Goal: Task Accomplishment & Management: Manage account settings

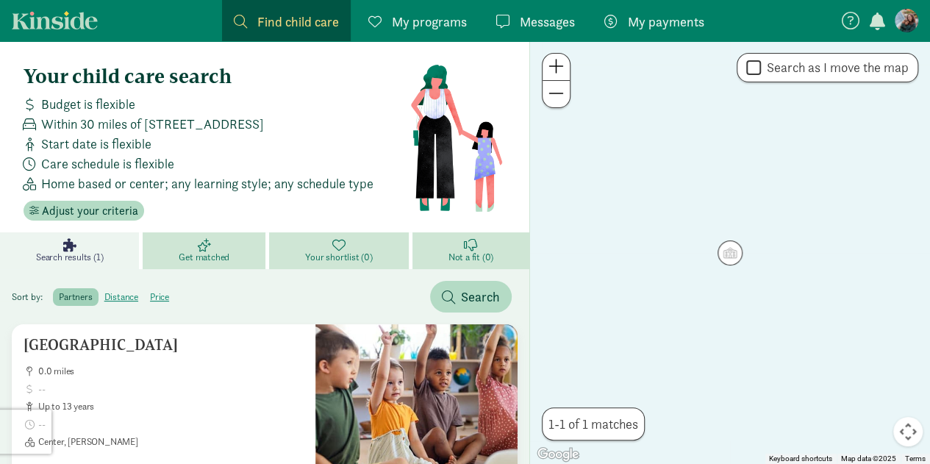
click at [669, 18] on span "My payments" at bounding box center [666, 22] width 76 height 20
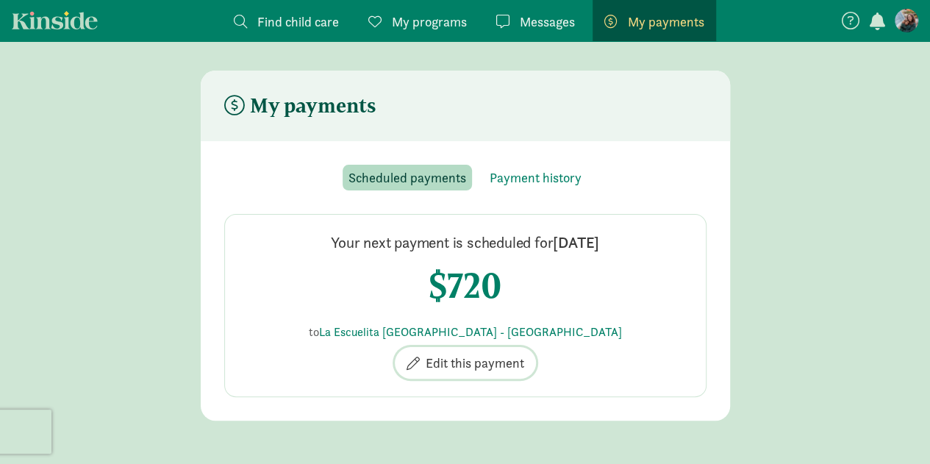
click at [459, 368] on span "Edit this payment" at bounding box center [475, 363] width 99 height 20
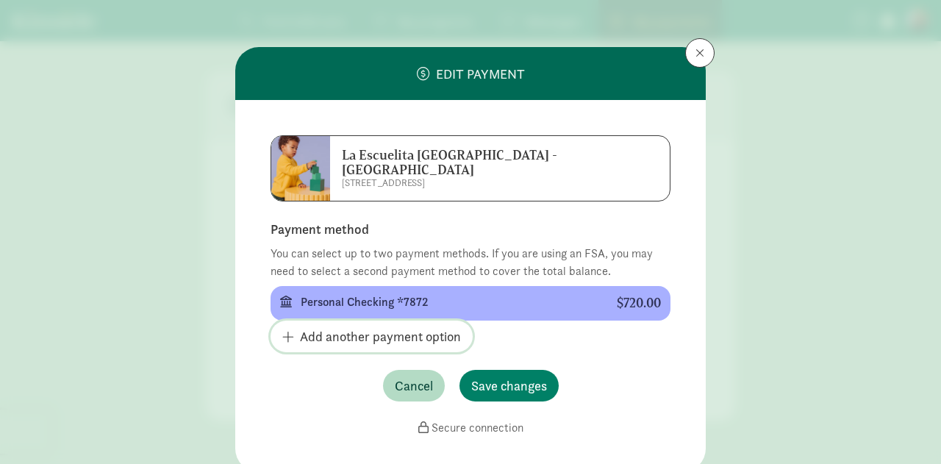
click at [320, 326] on span "Add another payment option" at bounding box center [380, 336] width 161 height 20
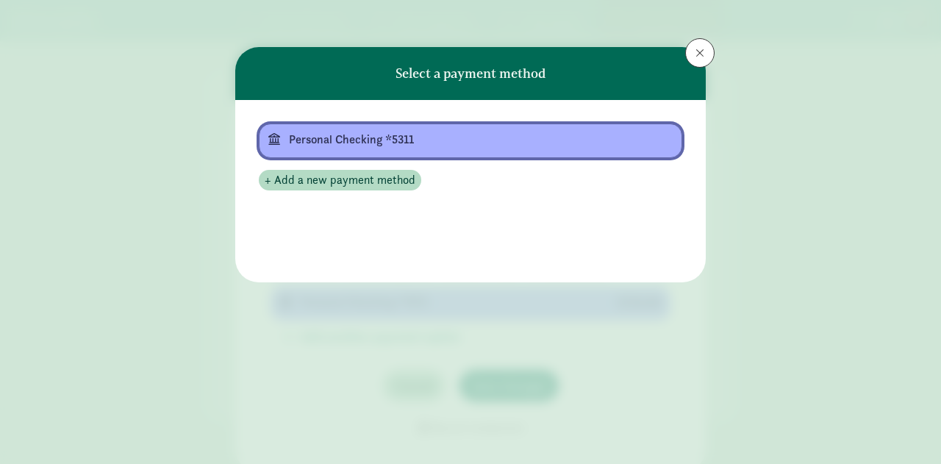
click at [462, 135] on div "Personal Checking *5311" at bounding box center [469, 140] width 360 height 18
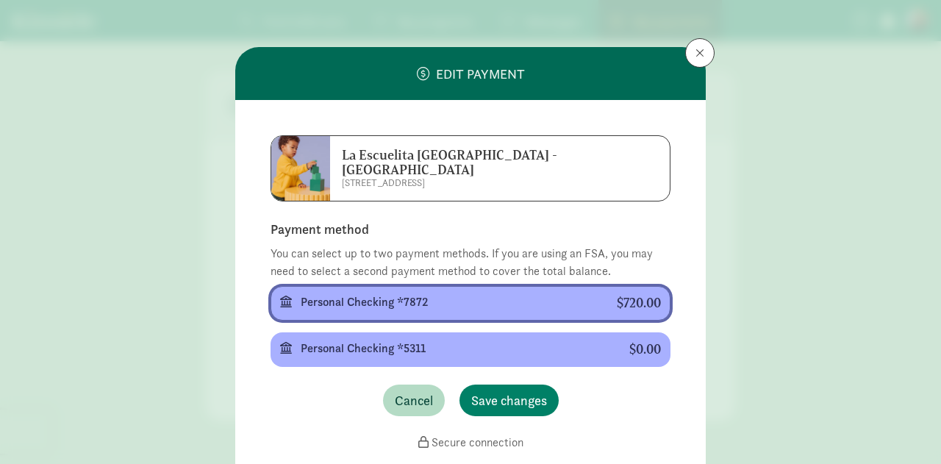
click at [515, 293] on div "Personal Checking *7872" at bounding box center [447, 302] width 293 height 18
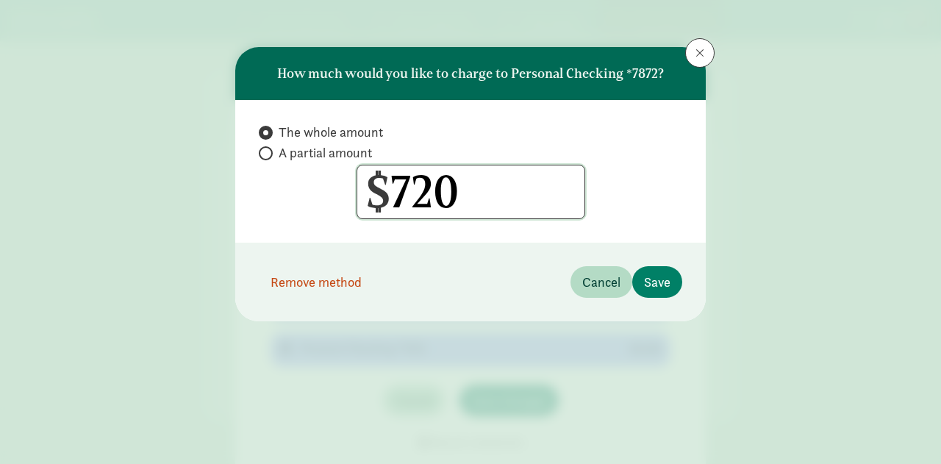
drag, startPoint x: 566, startPoint y: 188, endPoint x: 327, endPoint y: 193, distance: 239.0
click at [327, 193] on div "$ 720" at bounding box center [470, 192] width 423 height 54
radio input "false"
radio input "true"
click at [650, 293] on button "Save" at bounding box center [657, 282] width 50 height 32
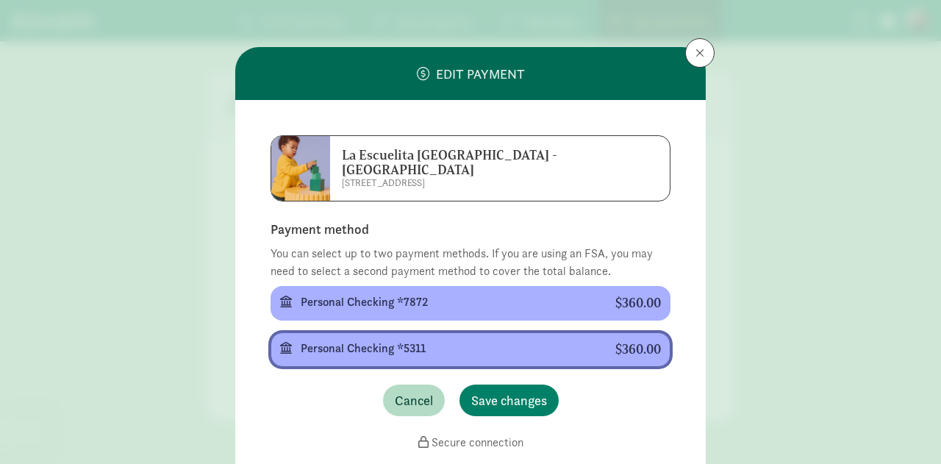
click at [521, 340] on div "Personal Checking *5311" at bounding box center [446, 349] width 291 height 18
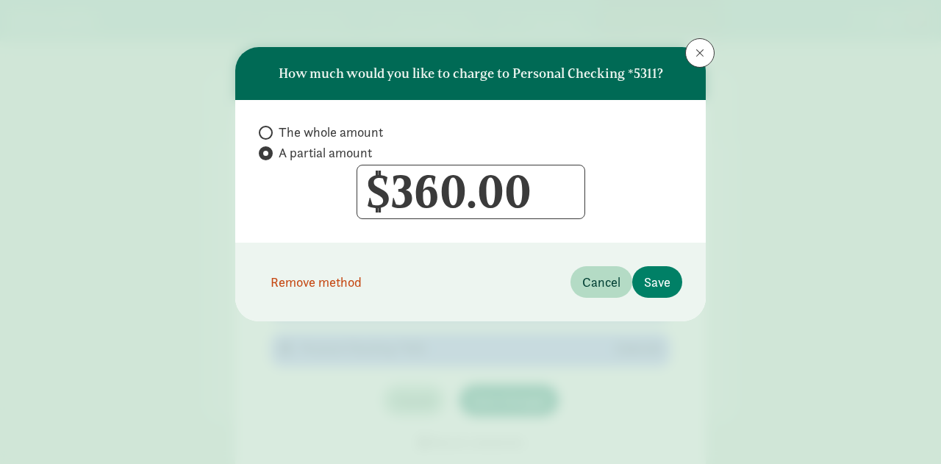
click at [268, 144] on label "The whole amount" at bounding box center [470, 153] width 423 height 18
click at [268, 137] on input "The whole amount" at bounding box center [264, 133] width 10 height 10
radio input "true"
radio input "false"
click at [671, 289] on button "Save" at bounding box center [657, 282] width 50 height 32
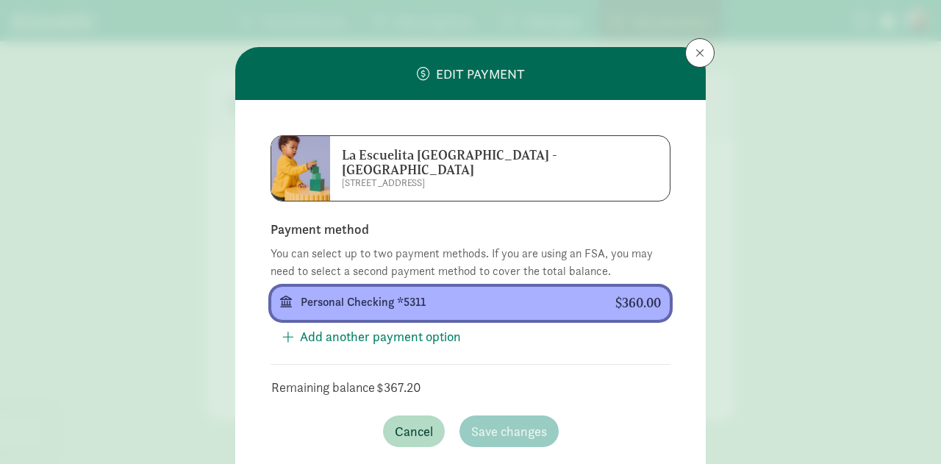
click at [444, 312] on div at bounding box center [481, 312] width 360 height 1
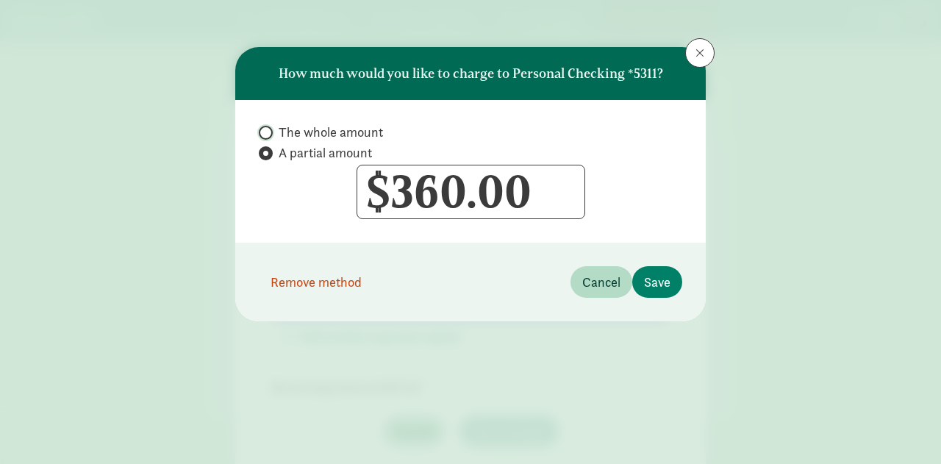
click at [265, 128] on input "The whole amount" at bounding box center [264, 133] width 10 height 10
radio input "true"
radio input "false"
drag, startPoint x: 550, startPoint y: 182, endPoint x: 398, endPoint y: 185, distance: 151.5
click at [398, 185] on input "360" at bounding box center [470, 191] width 227 height 53
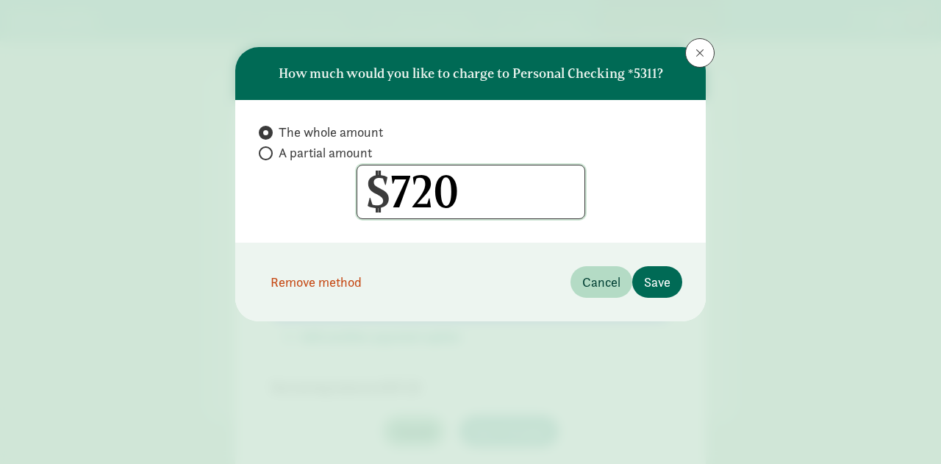
type input "720"
radio input "false"
radio input "true"
click at [648, 277] on span "Save" at bounding box center [657, 282] width 26 height 20
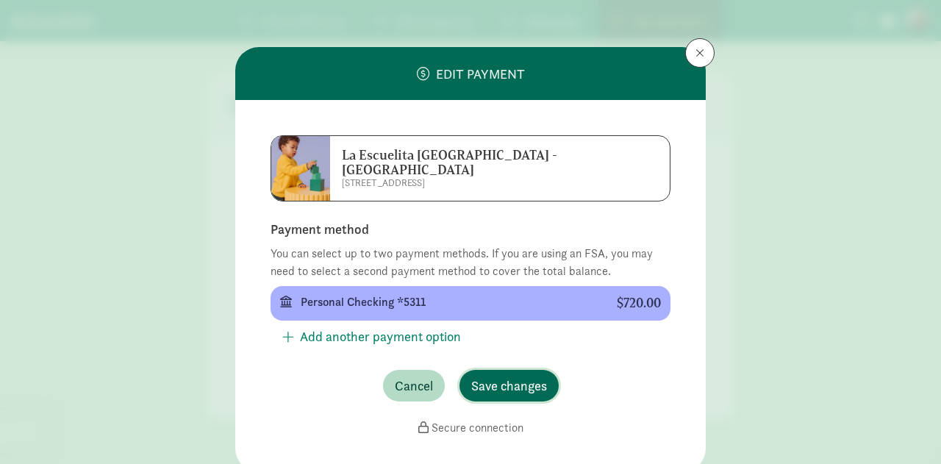
click at [504, 376] on span "Save changes" at bounding box center [509, 386] width 76 height 20
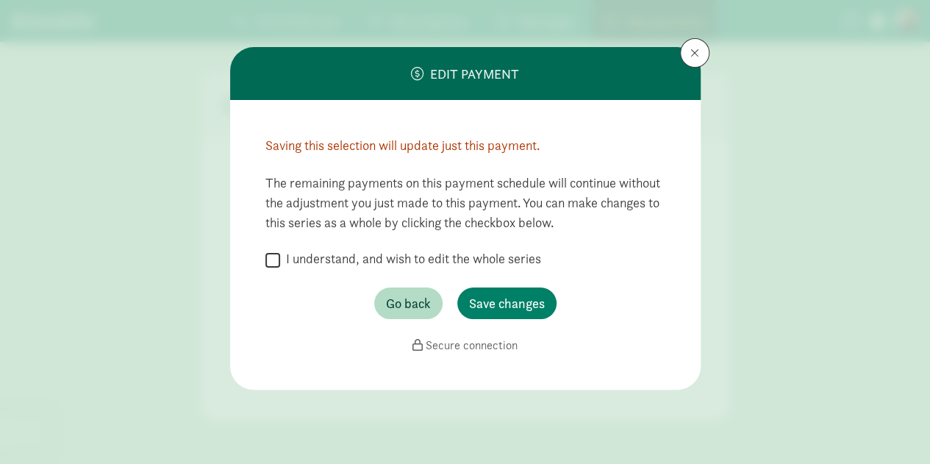
click at [265, 250] on input "I understand, and wish to edit the whole series" at bounding box center [272, 260] width 15 height 20
checkbox input "true"
click at [535, 311] on span "Save changes" at bounding box center [507, 303] width 76 height 20
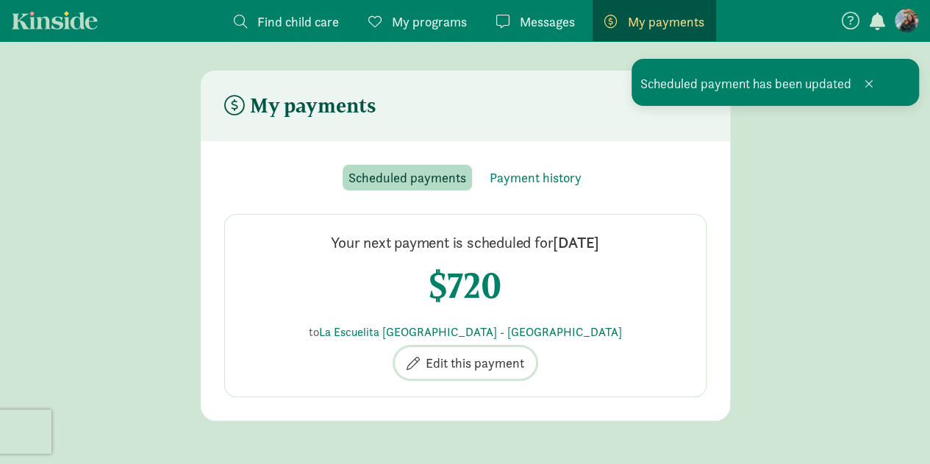
click at [493, 367] on span "Edit this payment" at bounding box center [475, 363] width 99 height 20
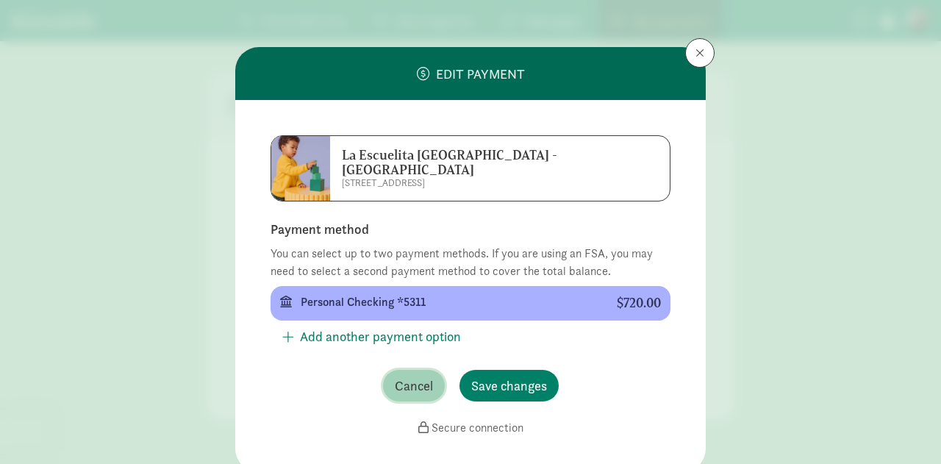
click at [404, 376] on span "Cancel" at bounding box center [414, 386] width 38 height 20
